Goal: Transaction & Acquisition: Purchase product/service

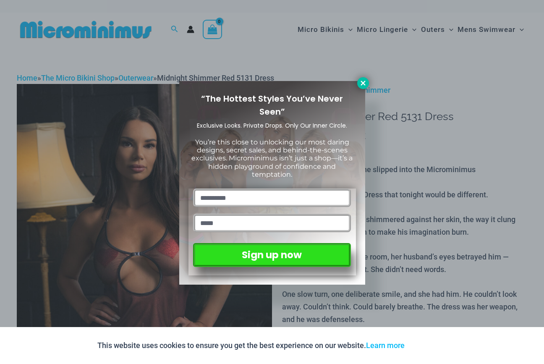
click at [359, 85] on button at bounding box center [364, 83] width 12 height 12
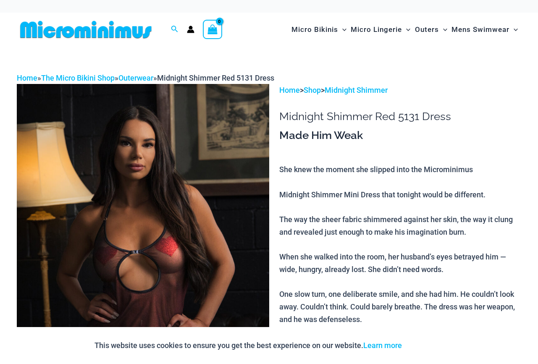
click at [199, 195] on img at bounding box center [143, 273] width 252 height 379
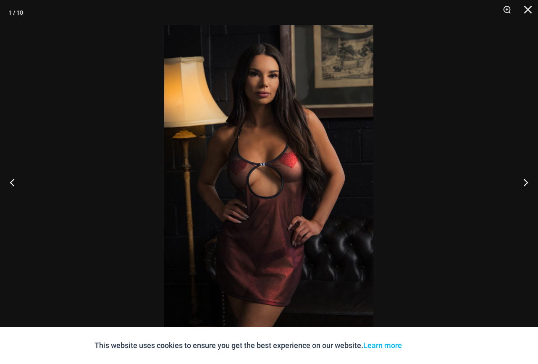
click at [373, 147] on img at bounding box center [268, 182] width 209 height 314
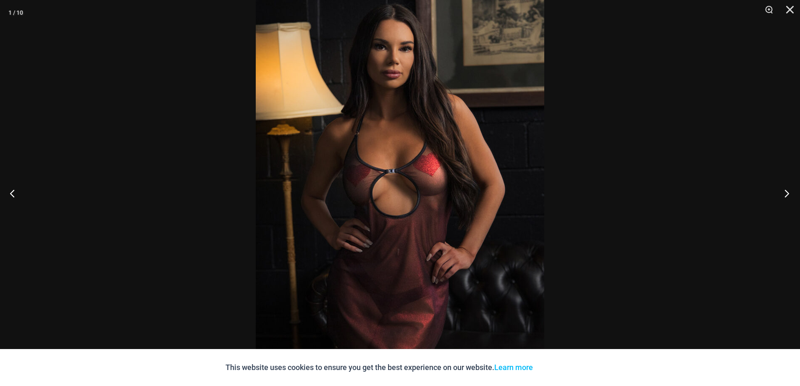
click at [538, 197] on button "Next" at bounding box center [785, 193] width 32 height 42
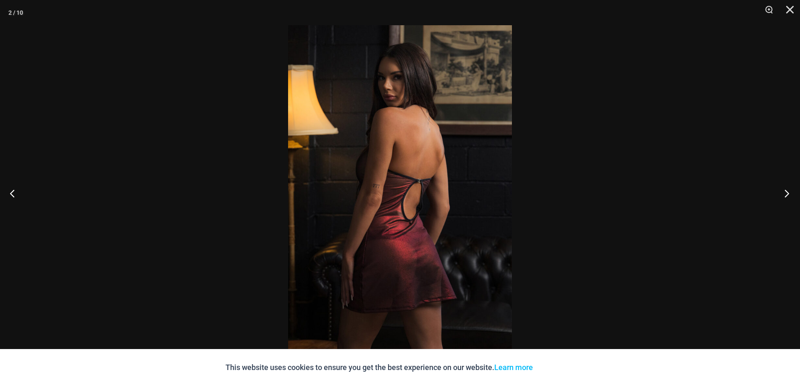
click at [538, 192] on button "Next" at bounding box center [785, 193] width 32 height 42
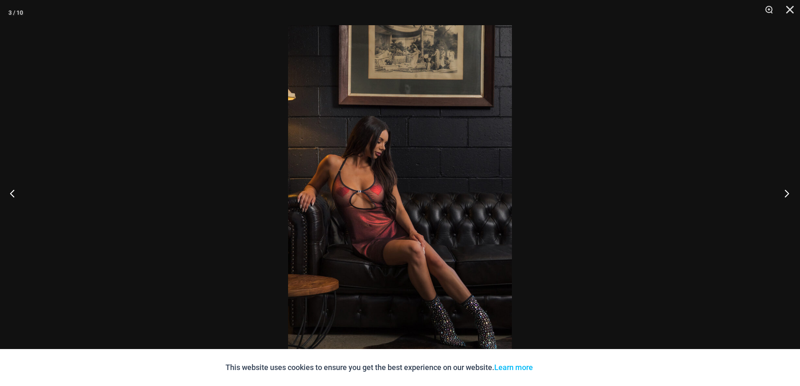
click at [538, 192] on button "Next" at bounding box center [785, 193] width 32 height 42
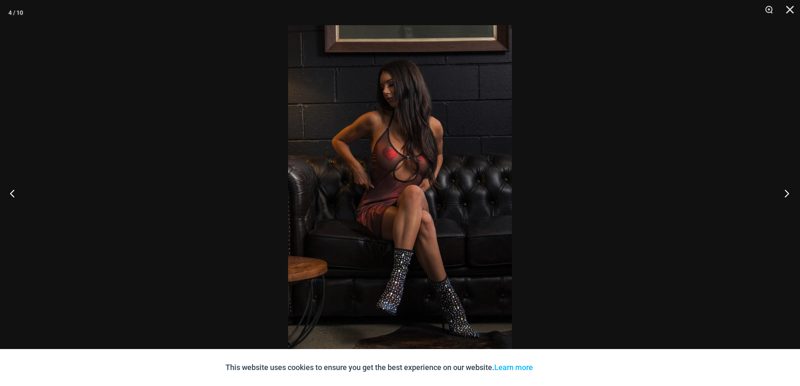
click at [538, 192] on button "Next" at bounding box center [785, 193] width 32 height 42
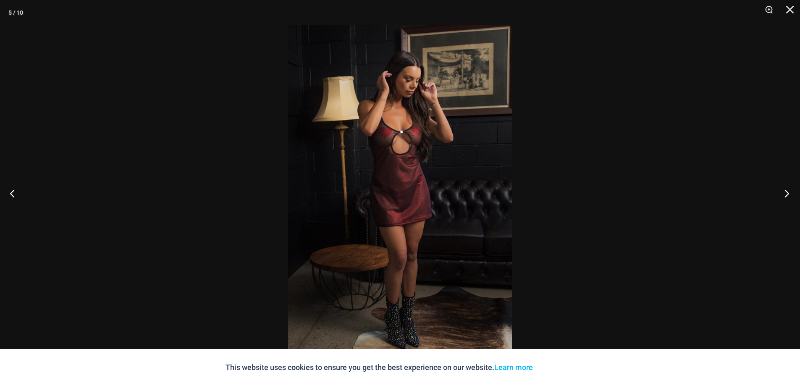
click at [538, 192] on button "Next" at bounding box center [785, 193] width 32 height 42
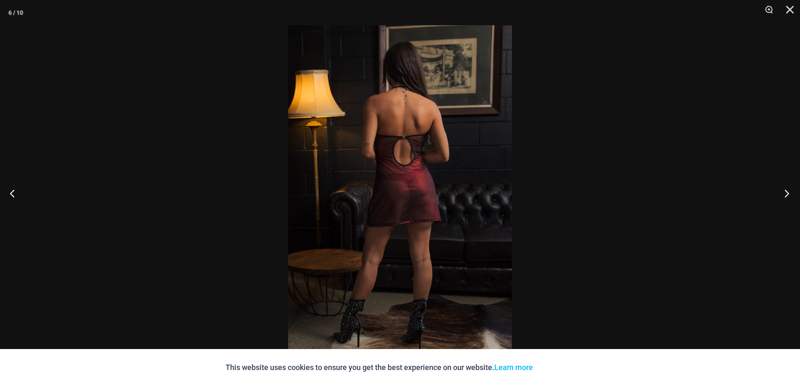
click at [538, 192] on button "Next" at bounding box center [785, 193] width 32 height 42
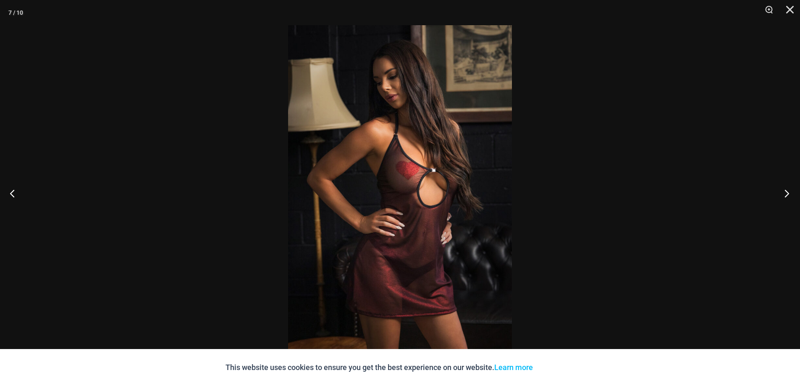
click at [538, 192] on button "Next" at bounding box center [785, 193] width 32 height 42
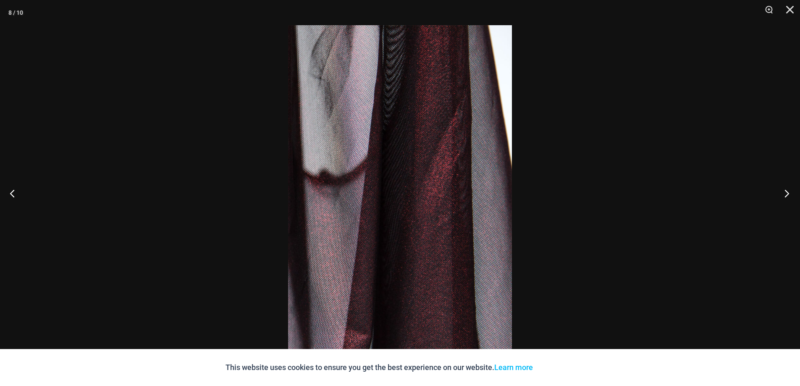
click at [538, 192] on button "Next" at bounding box center [785, 193] width 32 height 42
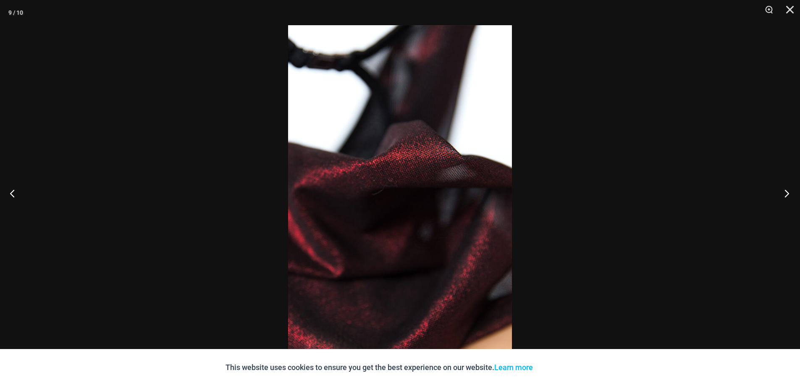
click at [538, 192] on button "Next" at bounding box center [785, 193] width 32 height 42
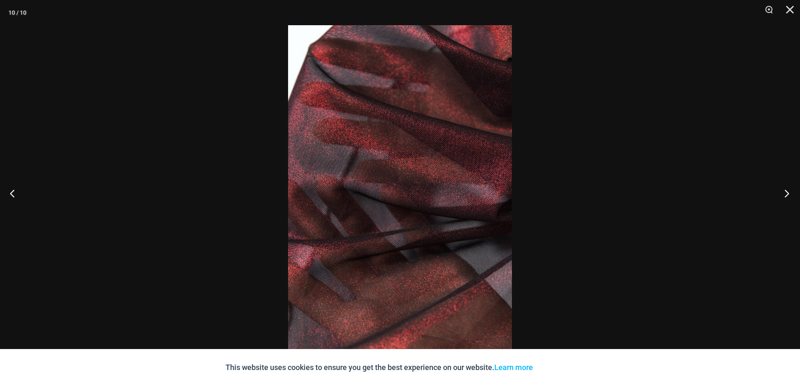
click at [538, 192] on button "Next" at bounding box center [785, 193] width 32 height 42
